Goal: Information Seeking & Learning: Find contact information

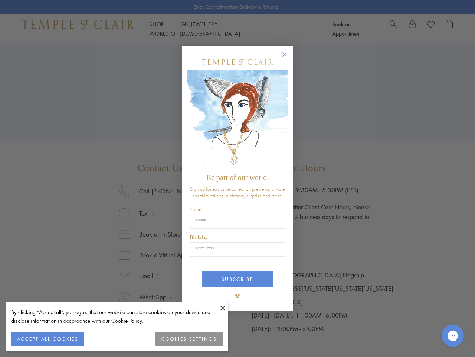
click at [238, 178] on span "Be part of our world." at bounding box center [237, 177] width 62 height 8
click at [223, 307] on button at bounding box center [222, 307] width 11 height 11
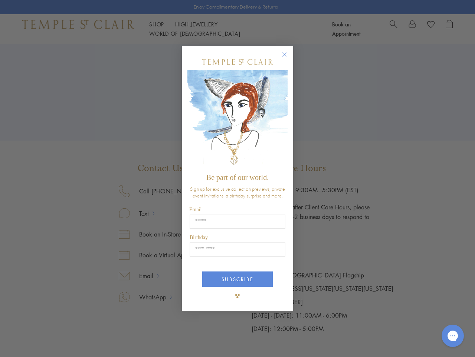
click at [48, 339] on div "Close dialog Be part of our world. Sign up for exclusive collection previews, p…" at bounding box center [237, 178] width 475 height 357
click at [189, 339] on div "Close dialog Be part of our world. Sign up for exclusive collection previews, p…" at bounding box center [237, 178] width 475 height 357
click at [288, 58] on icon "Close dialog" at bounding box center [284, 54] width 9 height 9
click at [238, 279] on button "SUBSCRIBE" at bounding box center [237, 278] width 71 height 15
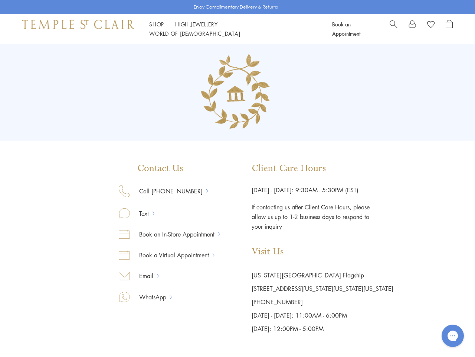
click at [453, 335] on icon "Gorgias live chat" at bounding box center [452, 335] width 7 height 7
